Goal: Information Seeking & Learning: Find specific fact

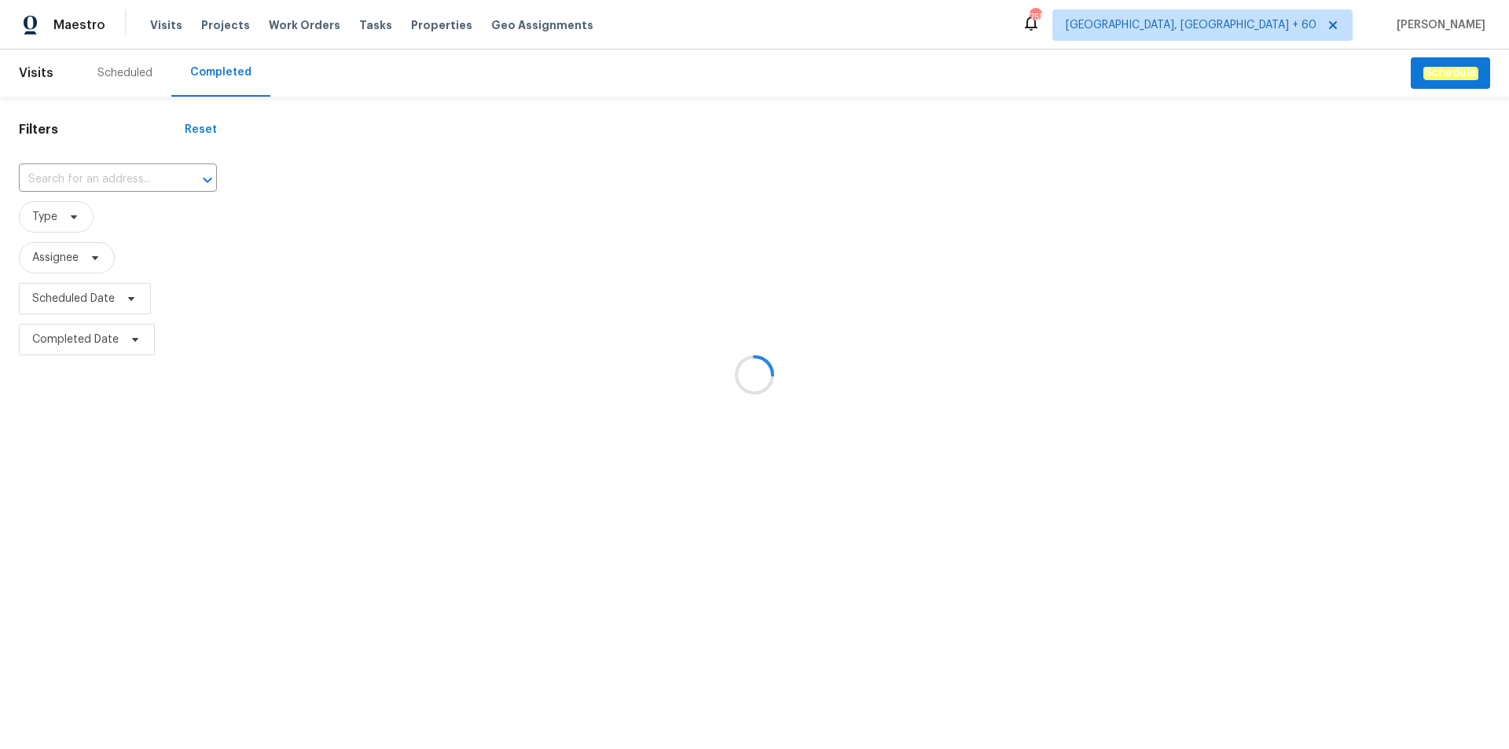
click at [109, 179] on div at bounding box center [754, 374] width 1509 height 749
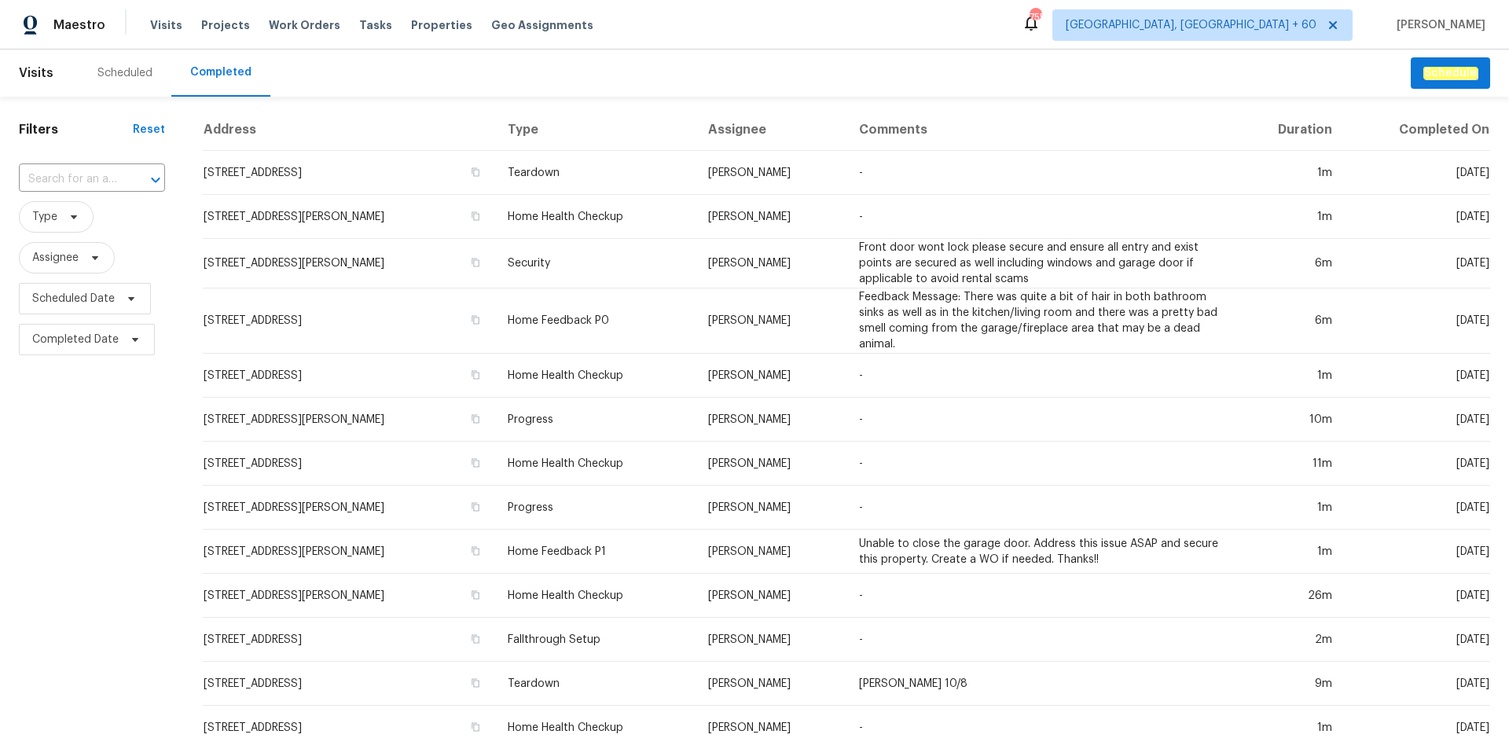
click at [101, 174] on input "text" at bounding box center [70, 179] width 102 height 24
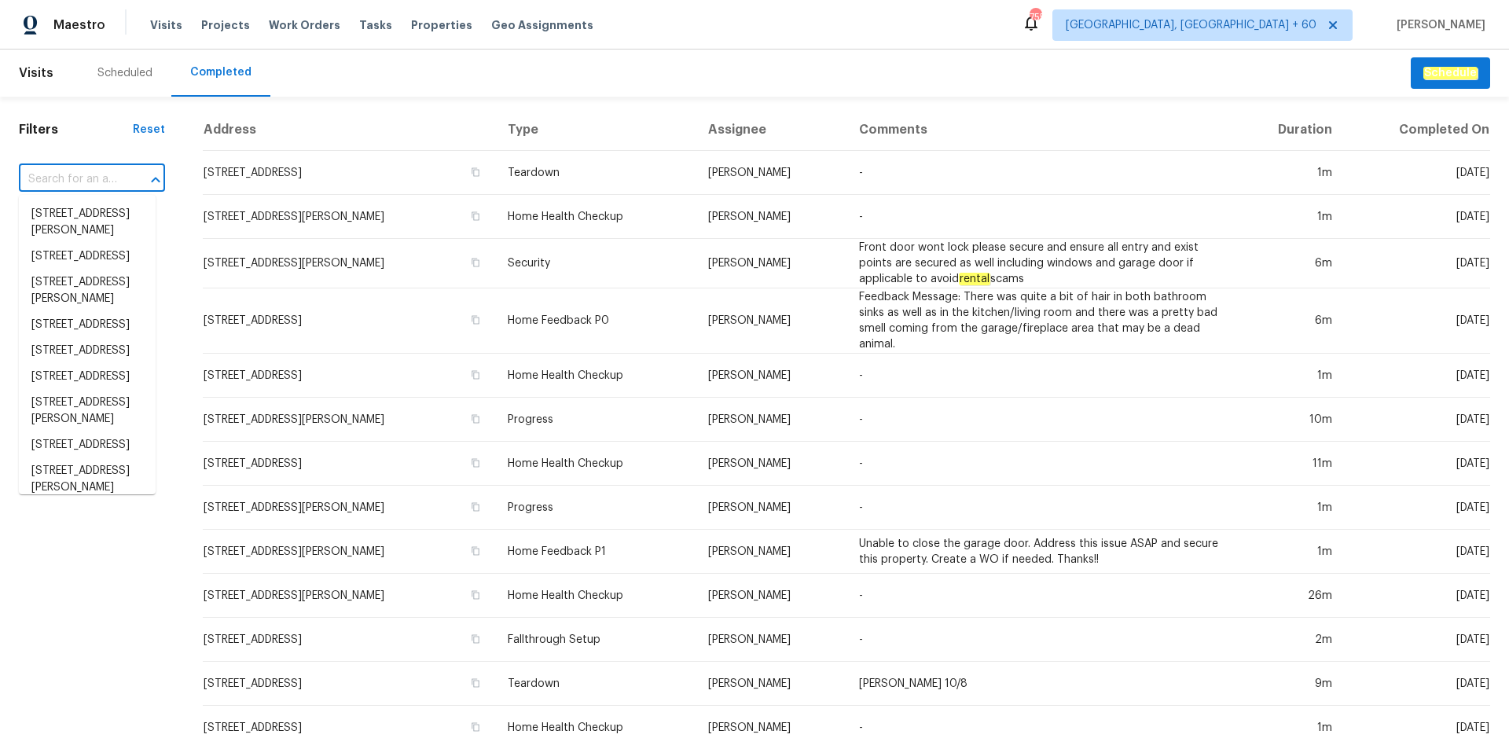
paste input "[STREET_ADDRESS]"
type input "[STREET_ADDRESS]"
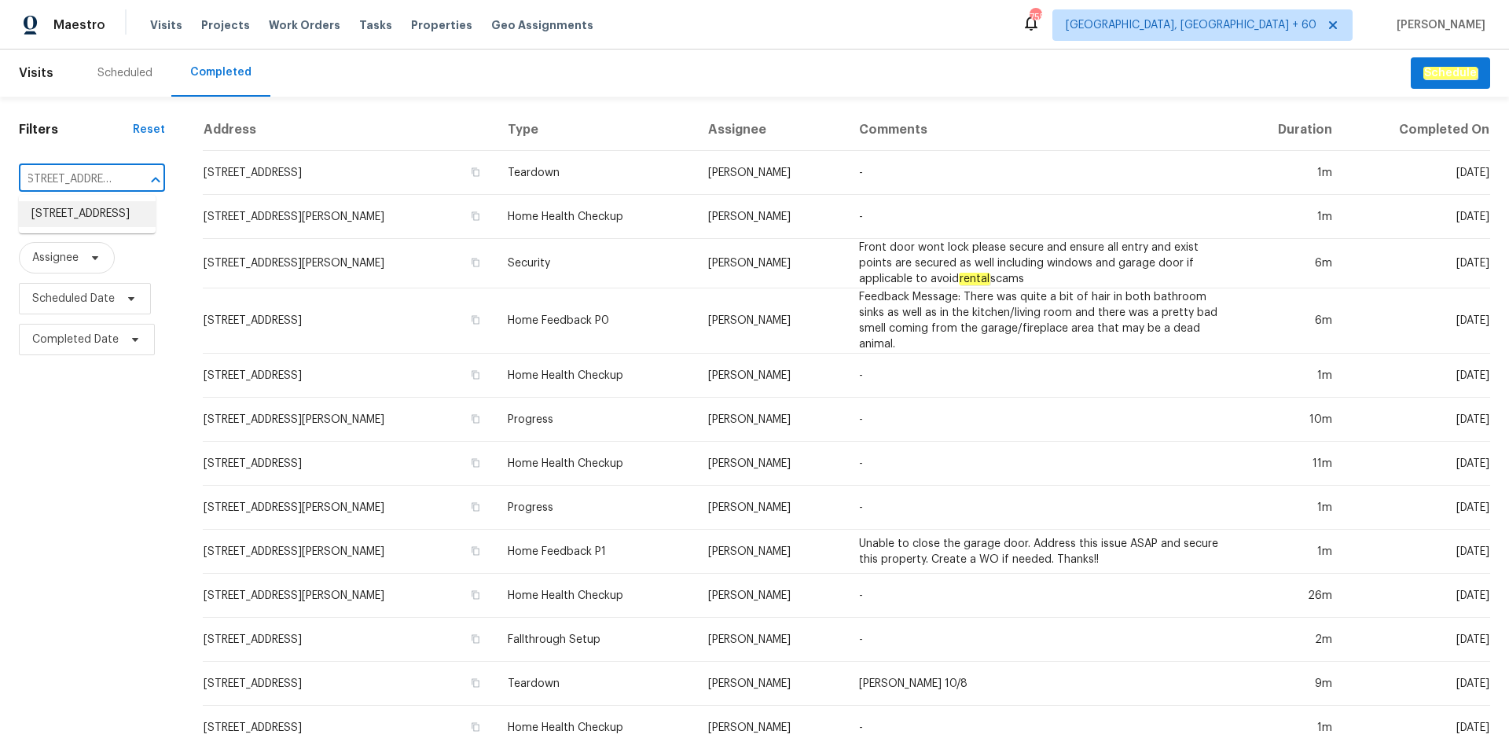
click at [90, 227] on li "[STREET_ADDRESS]" at bounding box center [87, 214] width 137 height 26
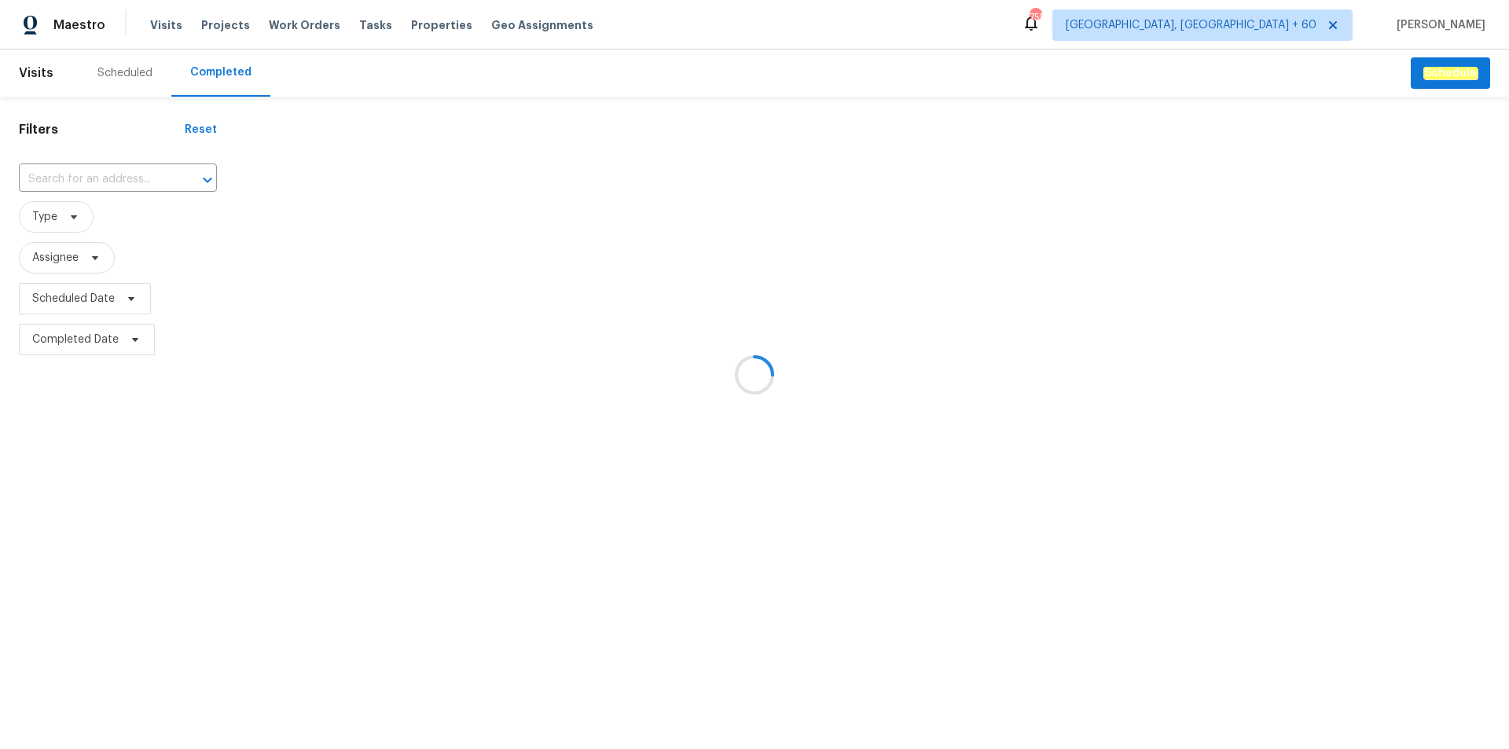
click at [129, 178] on div at bounding box center [754, 374] width 1509 height 749
click at [92, 174] on div at bounding box center [754, 374] width 1509 height 749
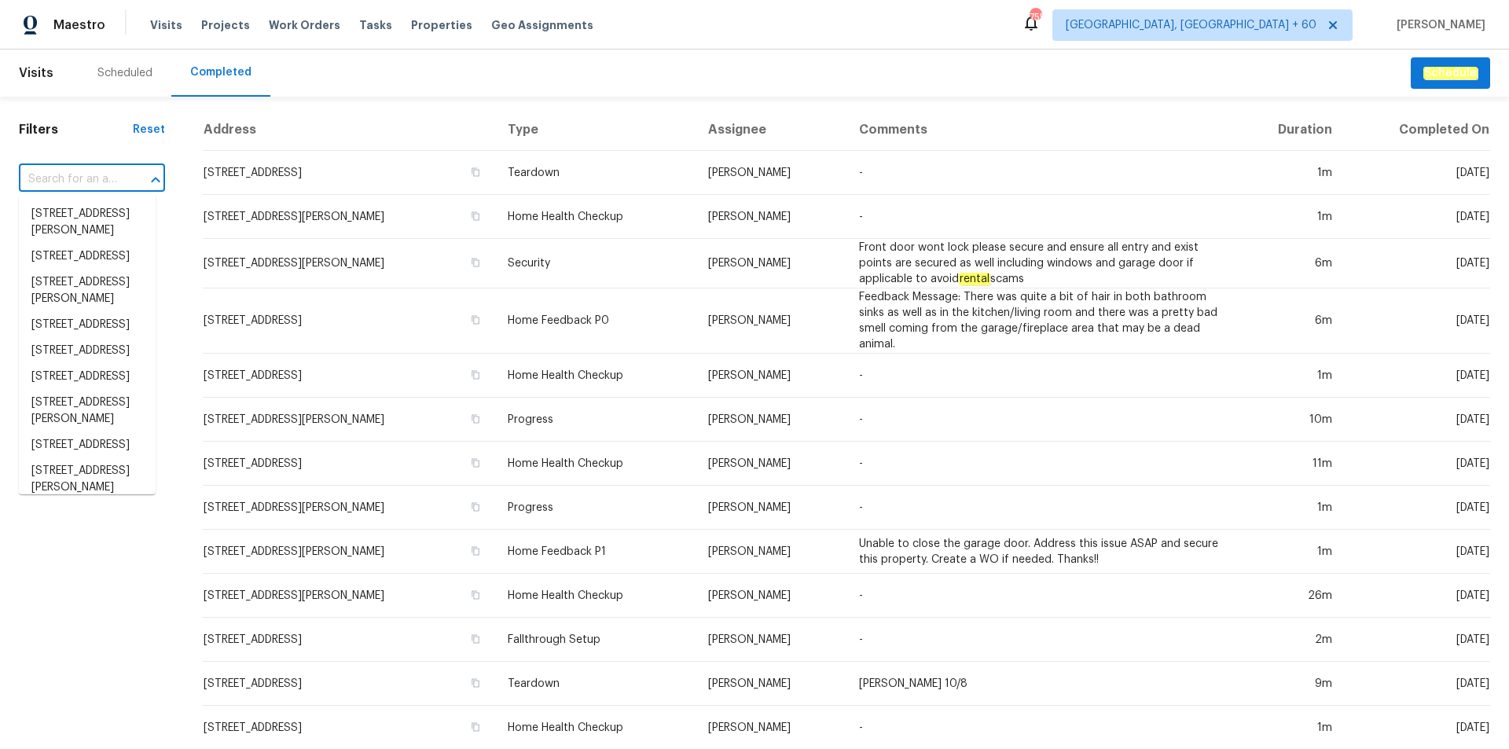
click at [92, 174] on input "text" at bounding box center [70, 179] width 102 height 24
paste input "[STREET_ADDRESS]"
type input "[STREET_ADDRESS]"
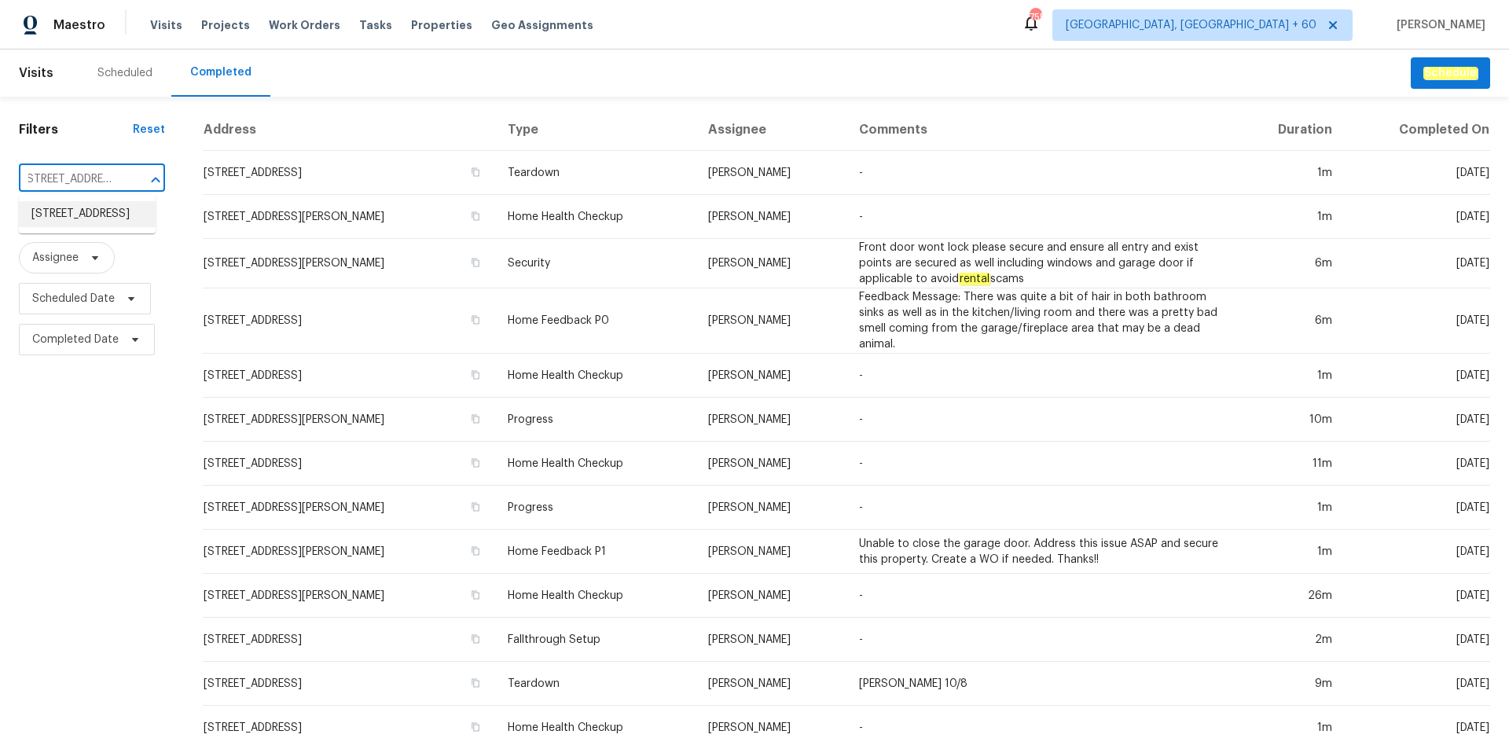
click at [80, 215] on li "[STREET_ADDRESS]" at bounding box center [87, 214] width 137 height 26
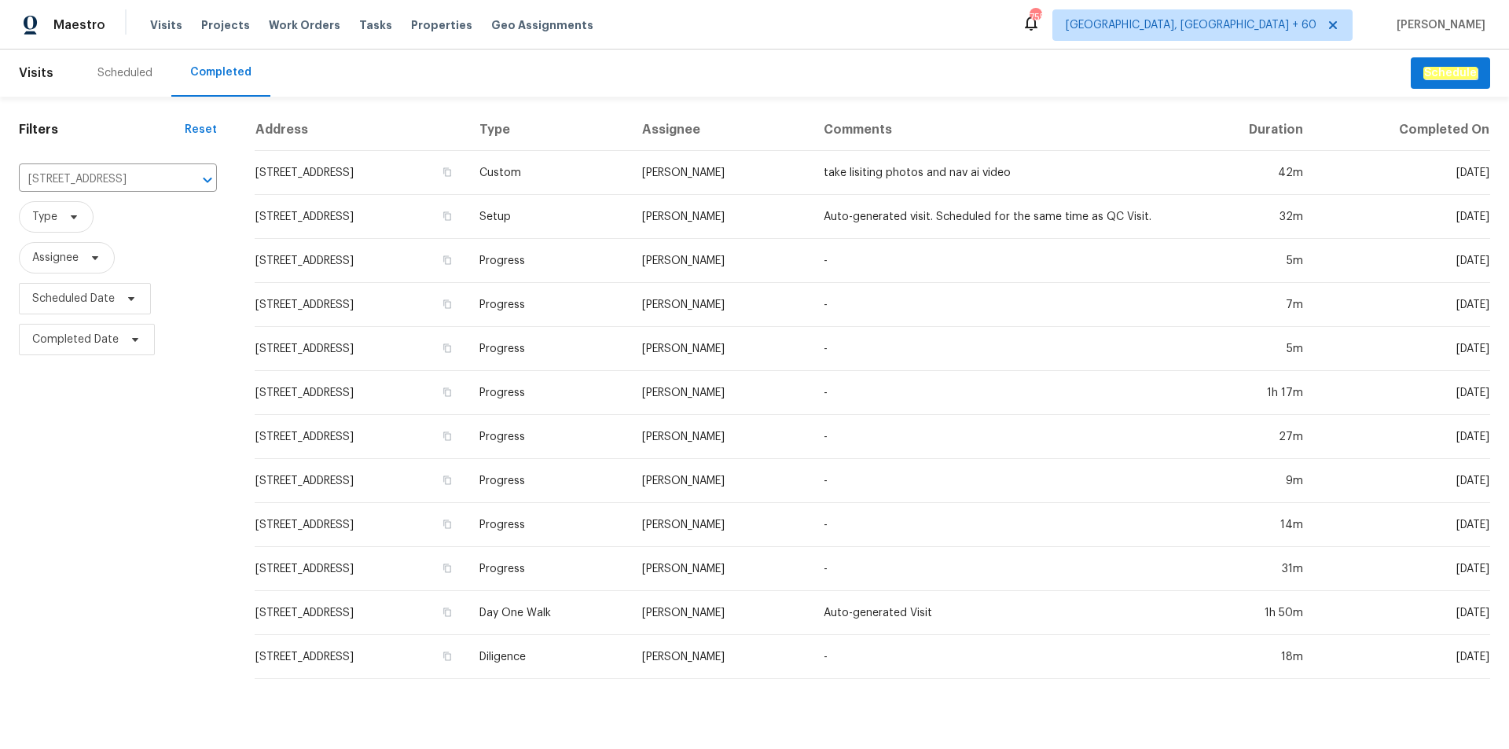
click at [467, 114] on th "Address" at bounding box center [361, 130] width 212 height 42
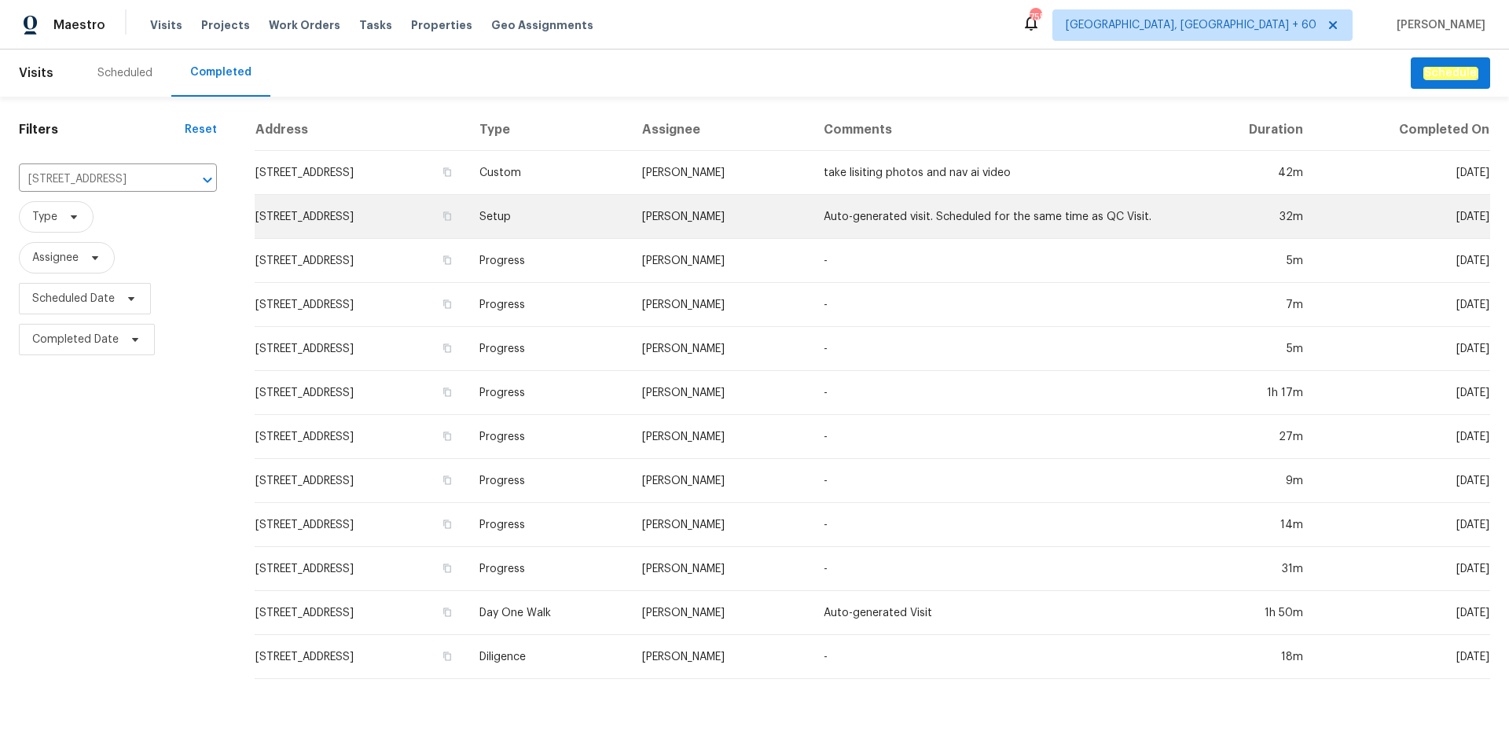
click at [595, 219] on td "Setup" at bounding box center [548, 217] width 163 height 44
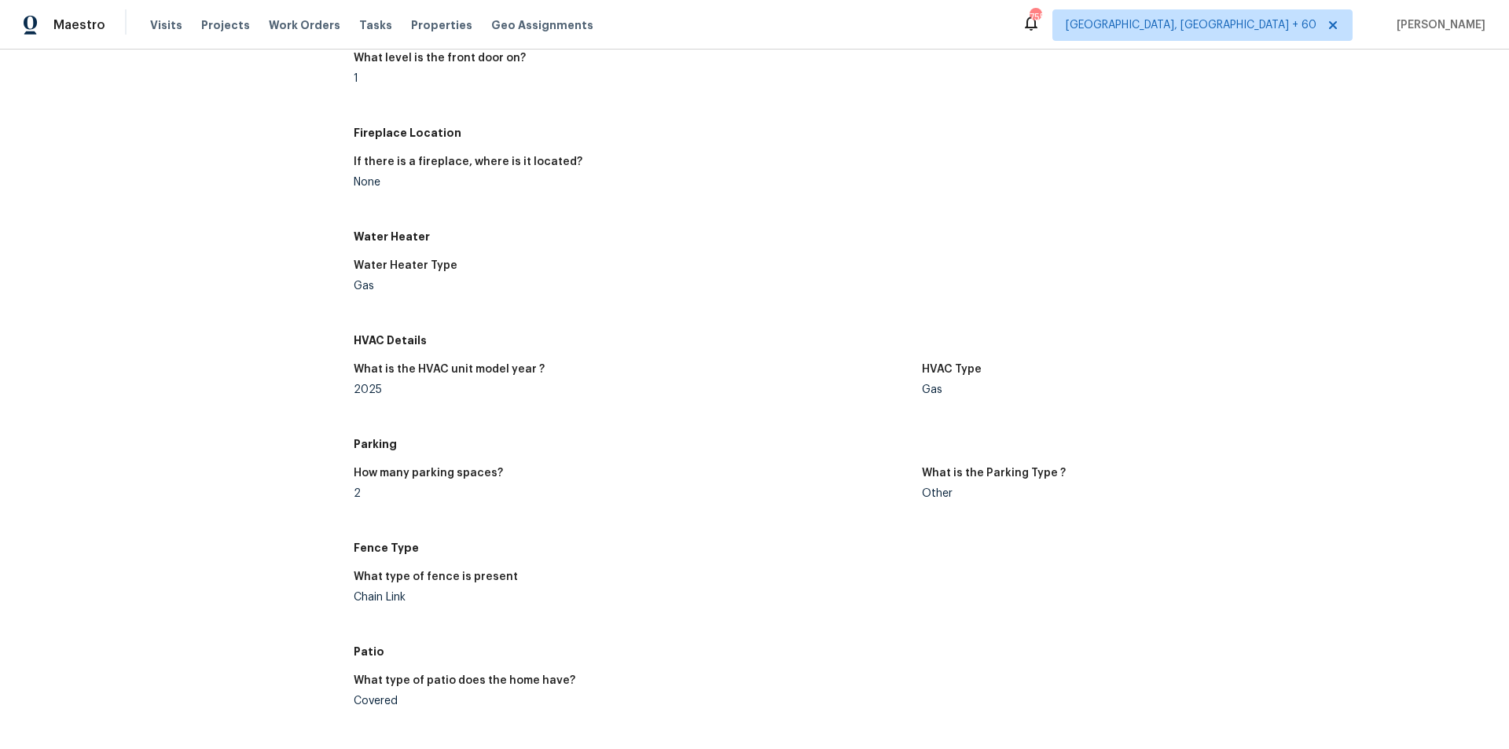
scroll to position [1572, 0]
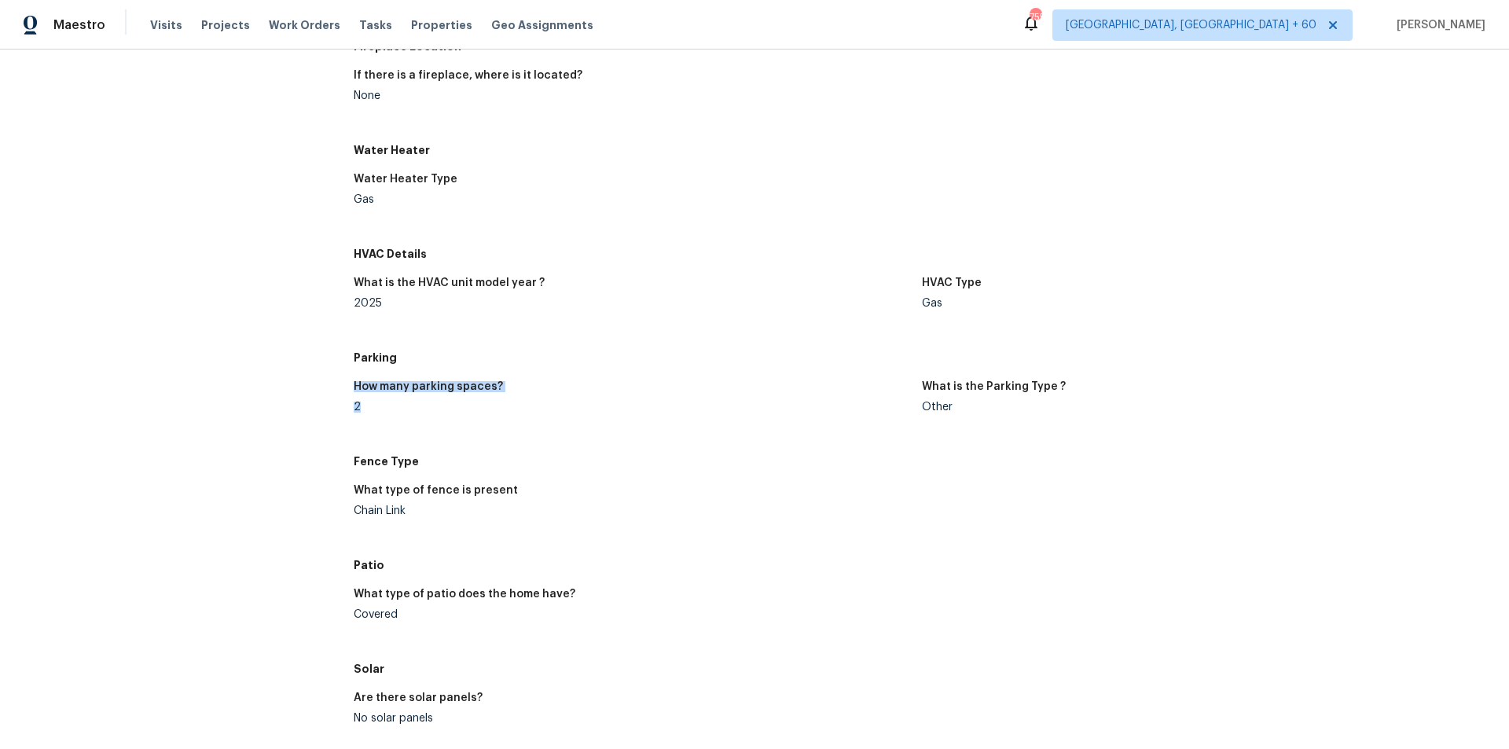
drag, startPoint x: 347, startPoint y: 399, endPoint x: 417, endPoint y: 405, distance: 70.9
click at [733, 408] on div "2" at bounding box center [632, 407] width 556 height 11
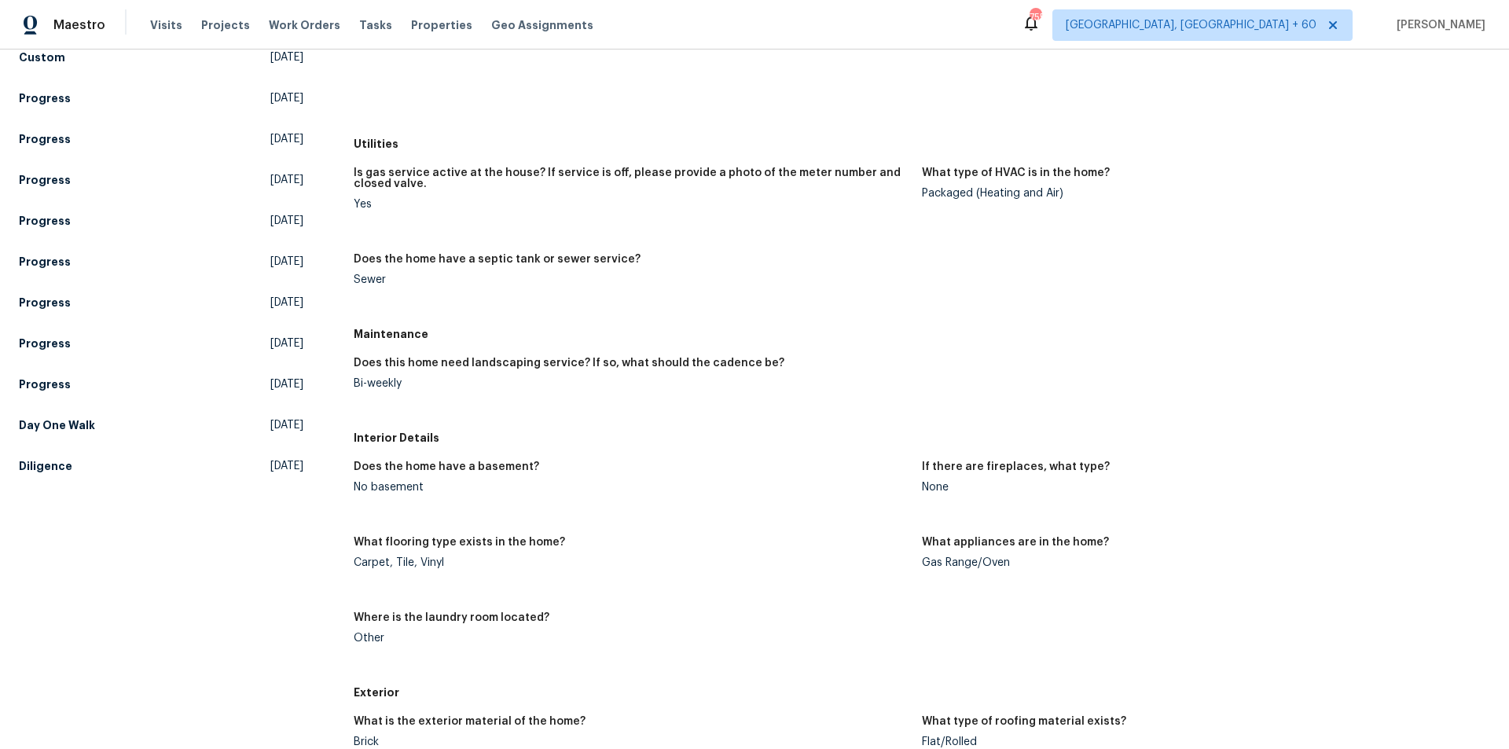
scroll to position [0, 0]
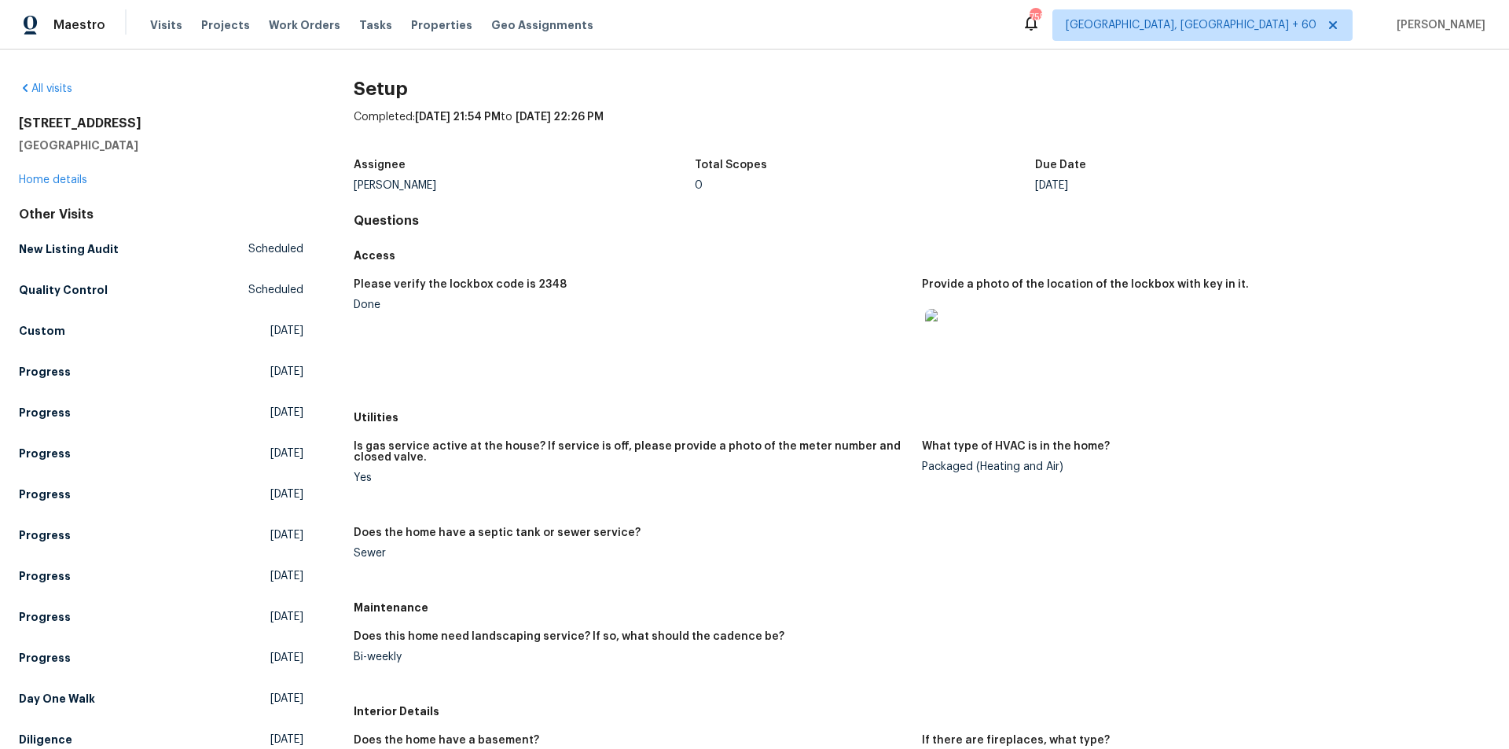
click at [733, 408] on div "Utilities" at bounding box center [922, 417] width 1136 height 28
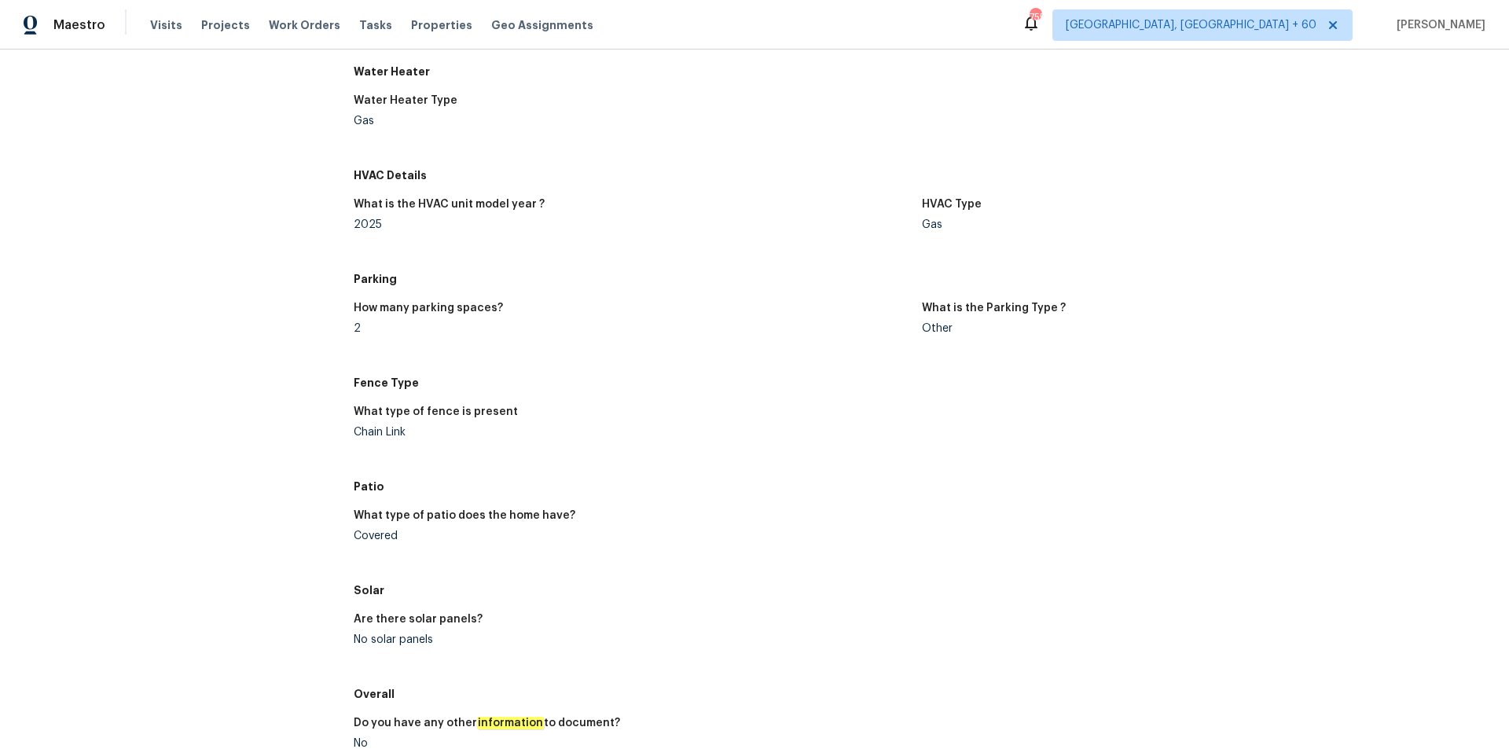
scroll to position [1807, 0]
